Goal: Information Seeking & Learning: Understand process/instructions

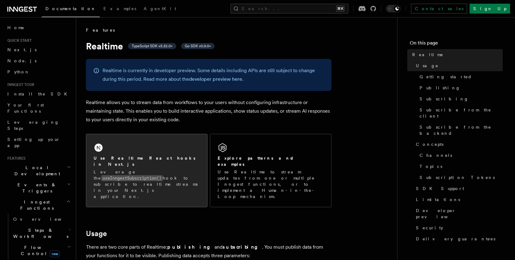
click at [137, 145] on div "Use Realtime React hooks in Next.js Leverage the useInngestSubscription() hook …" at bounding box center [146, 170] width 121 height 73
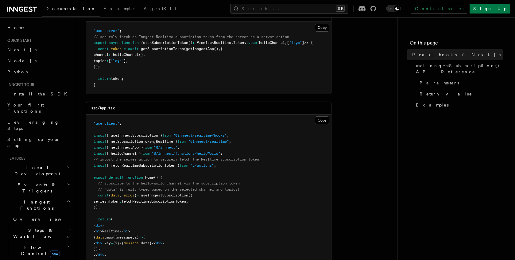
scroll to position [117, 0]
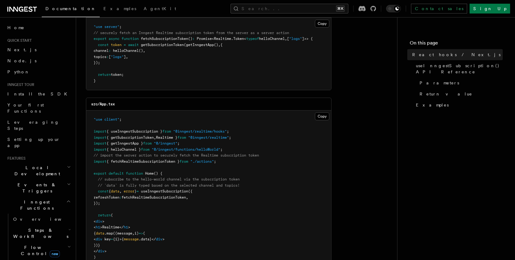
click at [147, 197] on span "fetchRealtimeSubscriptionToken" at bounding box center [153, 197] width 64 height 4
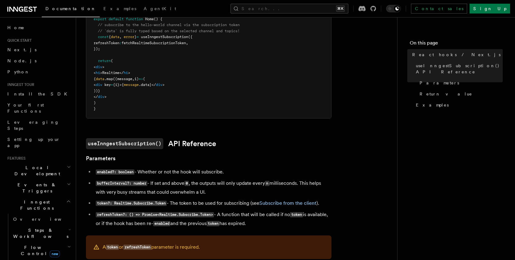
scroll to position [335, 0]
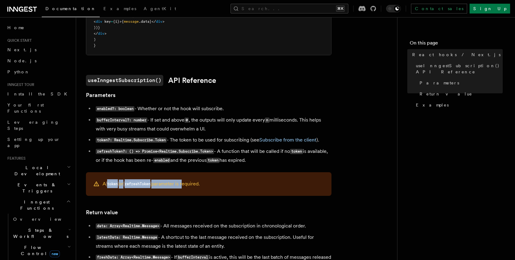
drag, startPoint x: 107, startPoint y: 183, endPoint x: 177, endPoint y: 209, distance: 74.3
click at [186, 182] on p "A token or refreshToken parameter is required." at bounding box center [150, 183] width 97 height 9
click at [176, 210] on h3 "Return value" at bounding box center [208, 212] width 245 height 9
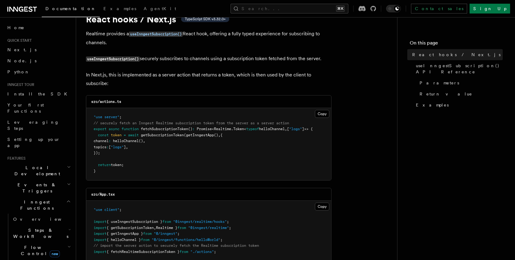
scroll to position [19, 0]
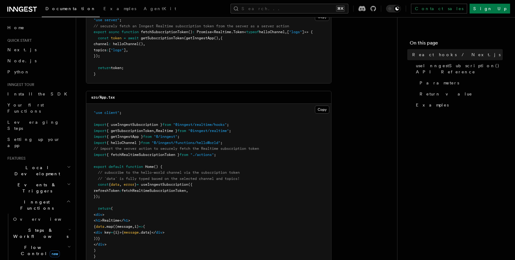
scroll to position [0, 0]
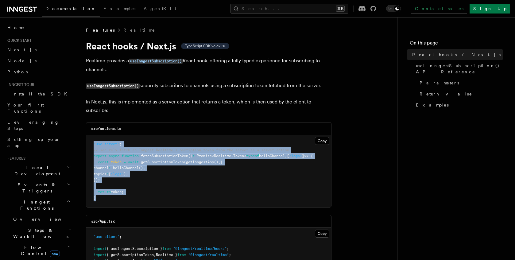
drag, startPoint x: 117, startPoint y: 200, endPoint x: 80, endPoint y: 144, distance: 66.3
copy code ""use server" ; // securely fetch an Inngest Realtime subscription token from th…"
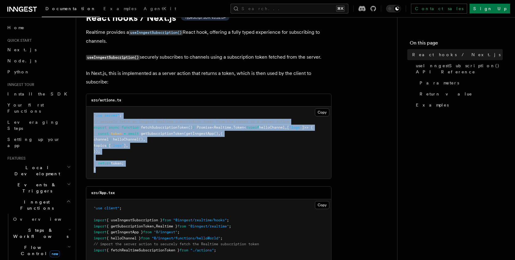
scroll to position [59, 0]
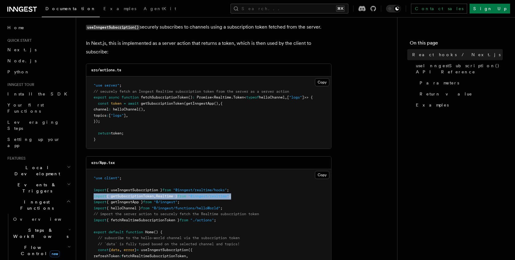
drag, startPoint x: 250, startPoint y: 194, endPoint x: 78, endPoint y: 196, distance: 172.1
copy span "import { getSubscriptionToken , Realtime } from "@inngest/realtime" ;"
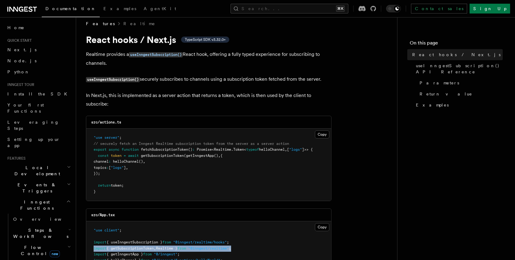
scroll to position [0, 0]
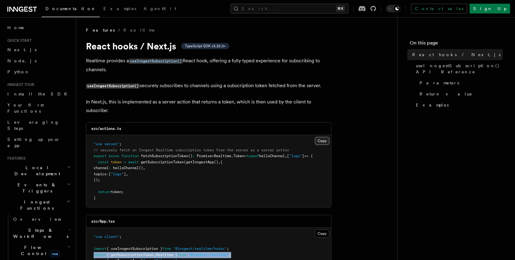
click at [321, 140] on button "Copy Copied" at bounding box center [322, 141] width 14 height 8
